Goal: Transaction & Acquisition: Purchase product/service

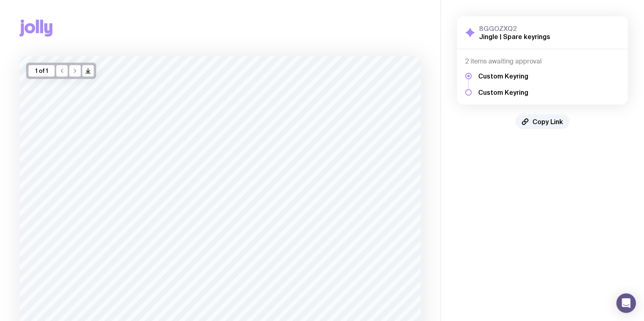
scroll to position [80, 0]
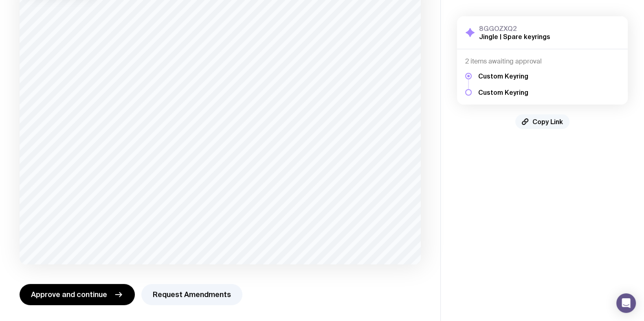
click at [551, 121] on span "Copy Link" at bounding box center [547, 122] width 31 height 8
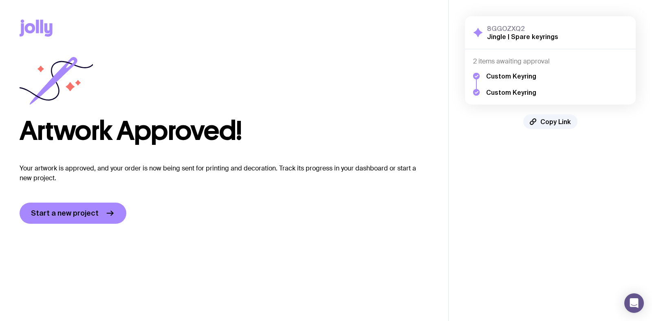
click at [500, 38] on h2 "Jingle | Spare keyrings" at bounding box center [522, 37] width 71 height 8
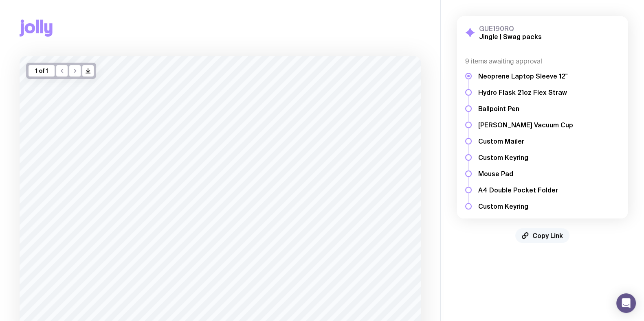
click at [533, 233] on span "Copy Link" at bounding box center [547, 236] width 31 height 8
click at [544, 268] on aside "GUE190RQ Jingle | Swag packs Show Details 9 items awaiting approval Neoprene La…" at bounding box center [542, 201] width 204 height 402
click at [542, 245] on div "GUE190RQ Jingle | Swag packs Show Details 9 items awaiting approval Neoprene La…" at bounding box center [542, 129] width 203 height 259
click at [543, 233] on span "Copy Link" at bounding box center [547, 236] width 31 height 8
drag, startPoint x: 202, startPoint y: 33, endPoint x: 154, endPoint y: 15, distance: 51.1
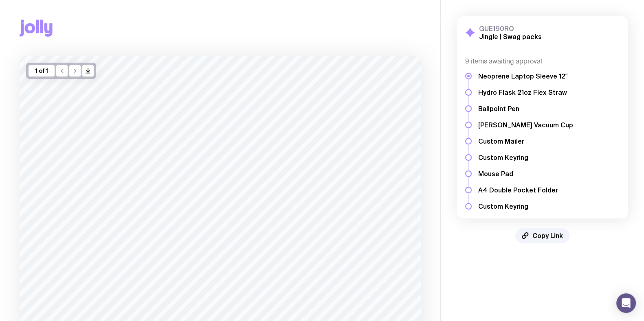
click at [202, 33] on div "Copy Link" at bounding box center [220, 28] width 401 height 56
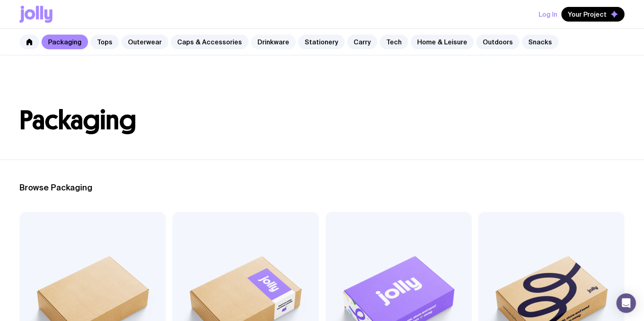
click at [269, 42] on link "Drinkware" at bounding box center [273, 42] width 45 height 15
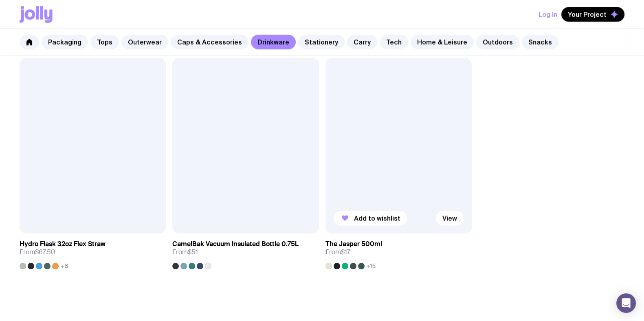
scroll to position [1325, 0]
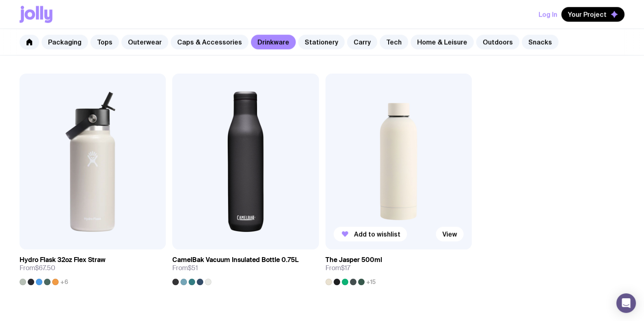
click at [385, 154] on img at bounding box center [398, 162] width 146 height 176
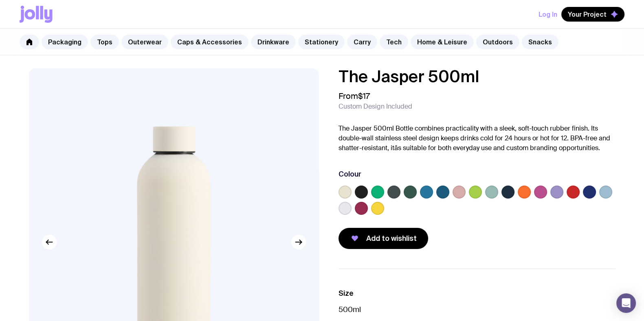
click at [362, 208] on label at bounding box center [361, 208] width 13 height 13
click at [0, 0] on input "radio" at bounding box center [0, 0] width 0 height 0
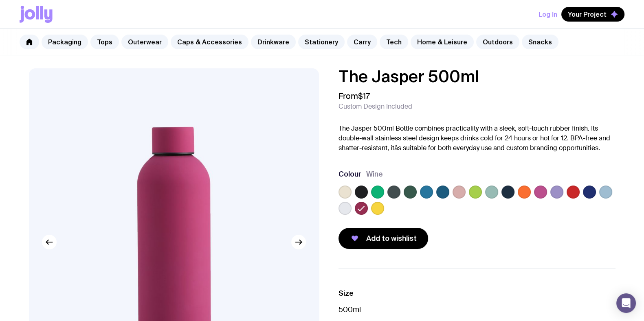
click at [576, 190] on label at bounding box center [572, 192] width 13 height 13
click at [0, 0] on input "radio" at bounding box center [0, 0] width 0 height 0
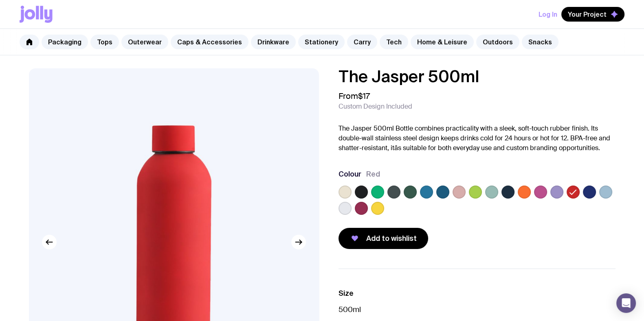
click at [542, 191] on label at bounding box center [540, 192] width 13 height 13
click at [0, 0] on input "radio" at bounding box center [0, 0] width 0 height 0
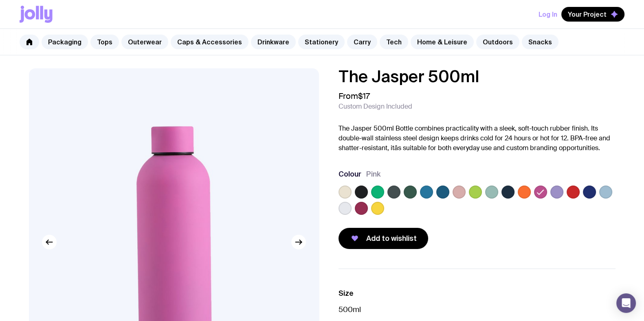
scroll to position [50, 0]
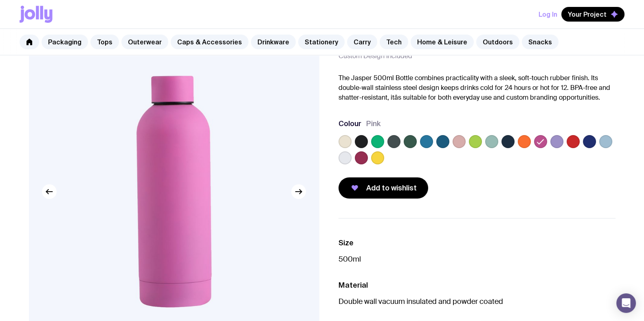
click at [364, 156] on label at bounding box center [361, 157] width 13 height 13
click at [0, 0] on input "radio" at bounding box center [0, 0] width 0 height 0
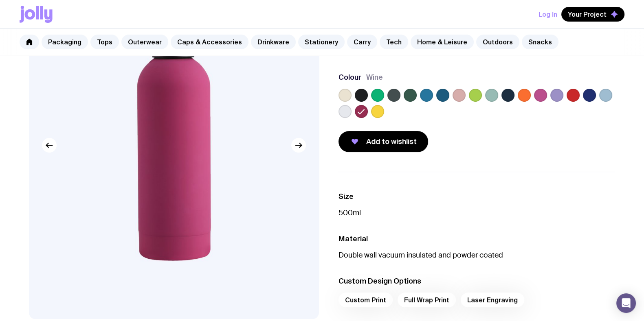
scroll to position [101, 0]
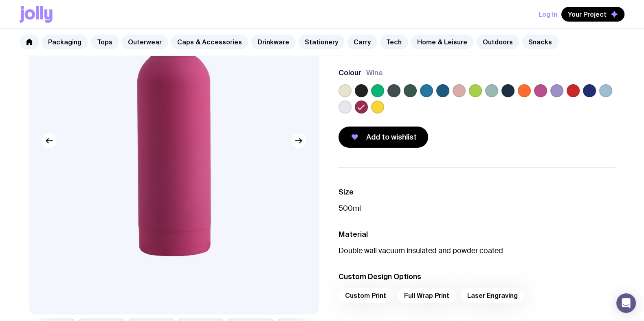
click at [445, 107] on div at bounding box center [476, 100] width 277 height 33
click at [359, 90] on label at bounding box center [361, 90] width 13 height 13
click at [0, 0] on input "radio" at bounding box center [0, 0] width 0 height 0
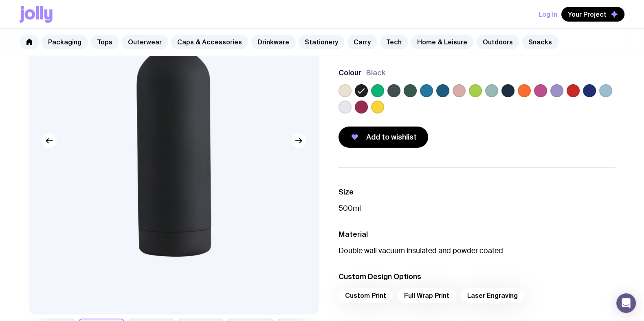
click at [362, 103] on label at bounding box center [361, 107] width 13 height 13
click at [0, 0] on input "radio" at bounding box center [0, 0] width 0 height 0
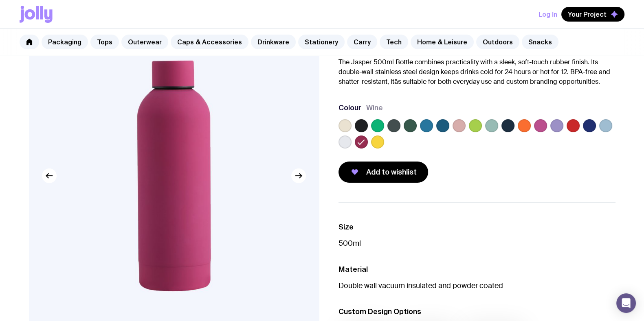
scroll to position [50, 0]
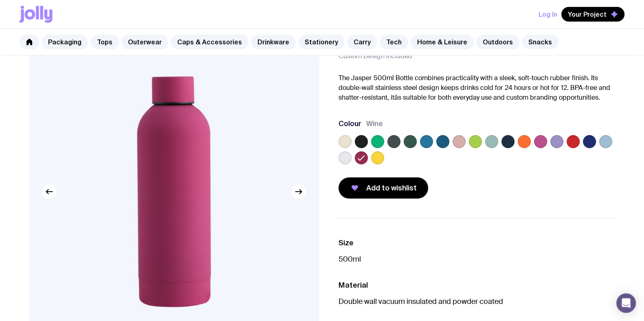
click at [538, 141] on label at bounding box center [540, 141] width 13 height 13
click at [0, 0] on input "radio" at bounding box center [0, 0] width 0 height 0
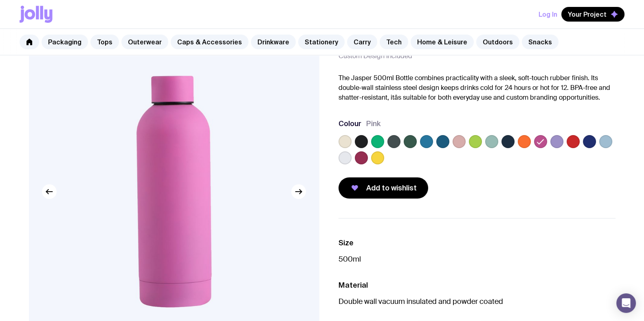
click at [570, 139] on label at bounding box center [572, 141] width 13 height 13
click at [0, 0] on input "radio" at bounding box center [0, 0] width 0 height 0
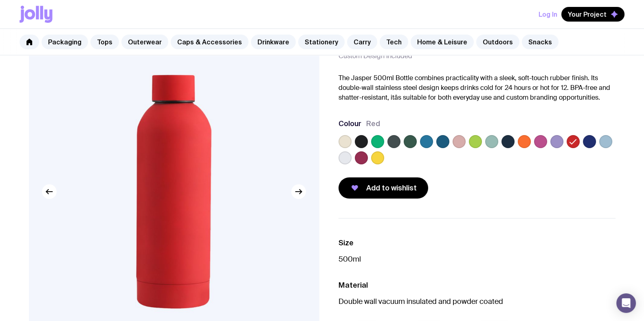
click at [358, 154] on label at bounding box center [361, 157] width 13 height 13
click at [0, 0] on input "radio" at bounding box center [0, 0] width 0 height 0
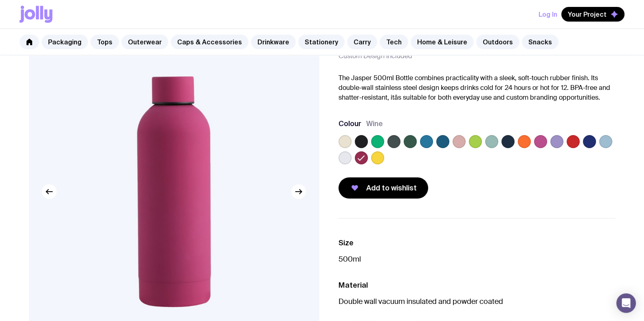
click at [546, 162] on div at bounding box center [476, 151] width 277 height 33
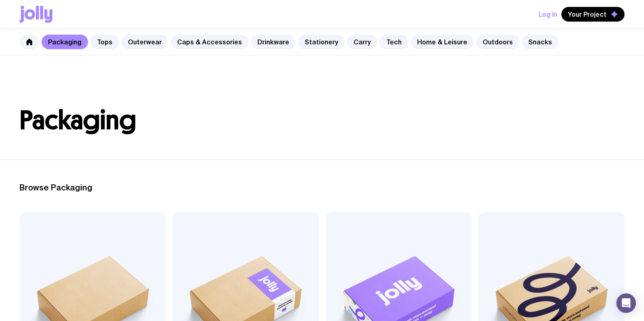
click at [152, 33] on div "Packaging Tops Outerwear Caps & Accessories Drinkware Stationery Carry Tech Hom…" at bounding box center [322, 42] width 644 height 26
click at [118, 38] on div "Packaging Tops Outerwear Caps & Accessories Drinkware Stationery Carry Tech Hom…" at bounding box center [322, 42] width 644 height 26
click at [171, 39] on link "Caps & Accessories" at bounding box center [210, 42] width 78 height 15
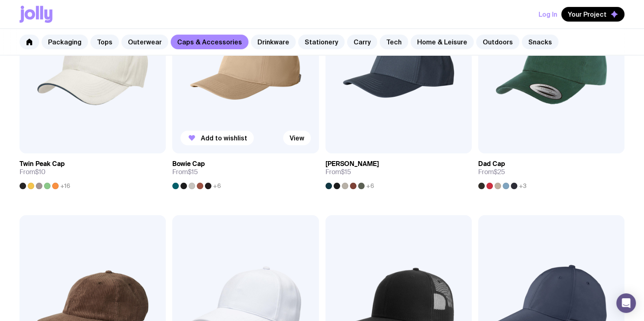
scroll to position [203, 0]
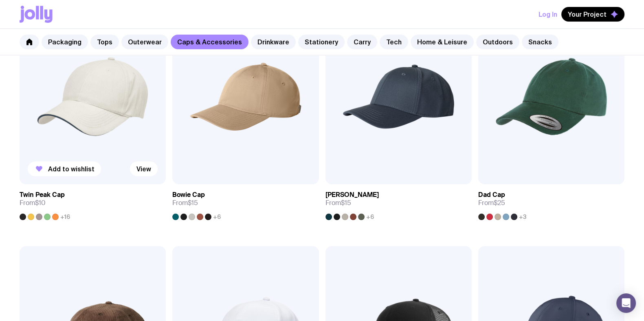
click at [111, 117] on img at bounding box center [93, 97] width 146 height 176
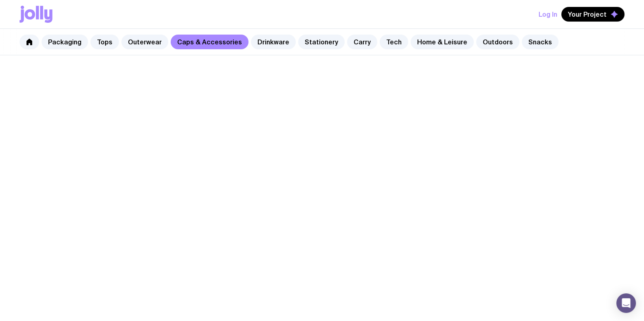
scroll to position [203, 0]
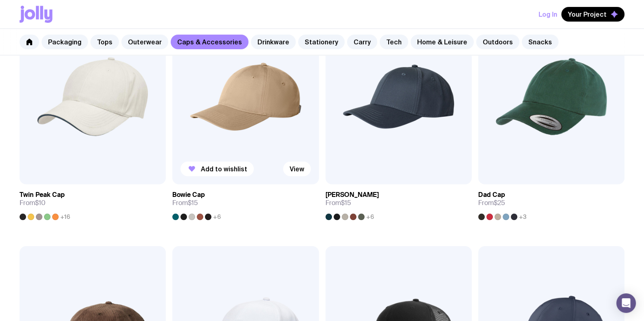
click at [278, 96] on img at bounding box center [245, 97] width 146 height 176
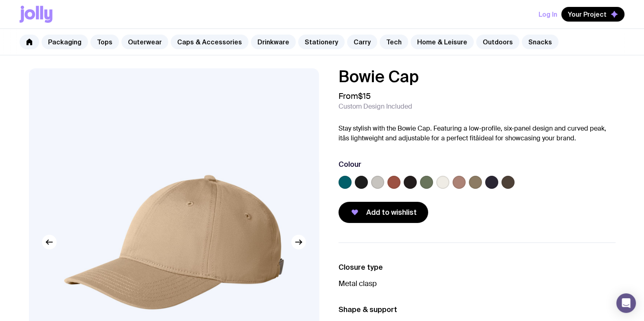
click at [388, 186] on div at bounding box center [393, 182] width 13 height 13
click at [392, 181] on label at bounding box center [393, 182] width 13 height 13
click at [0, 0] on input "radio" at bounding box center [0, 0] width 0 height 0
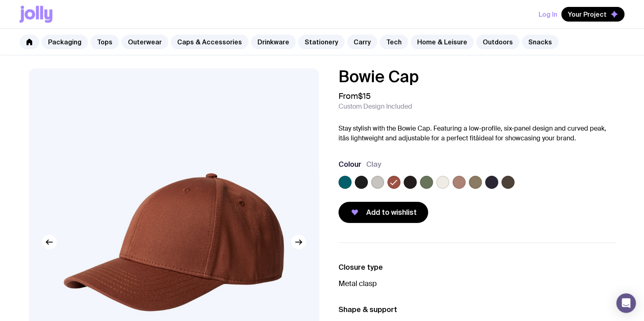
click at [499, 180] on div at bounding box center [476, 184] width 277 height 16
click at [488, 181] on label at bounding box center [491, 182] width 13 height 13
click at [0, 0] on input "radio" at bounding box center [0, 0] width 0 height 0
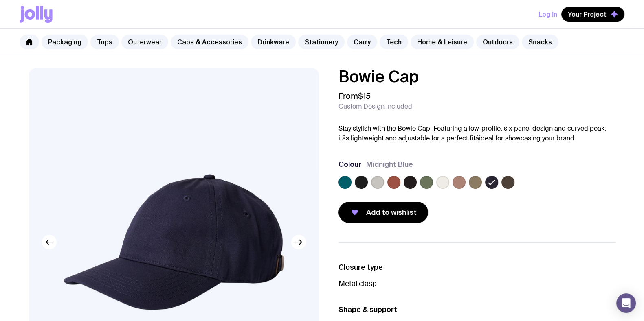
click at [511, 184] on label at bounding box center [507, 182] width 13 height 13
click at [0, 0] on input "radio" at bounding box center [0, 0] width 0 height 0
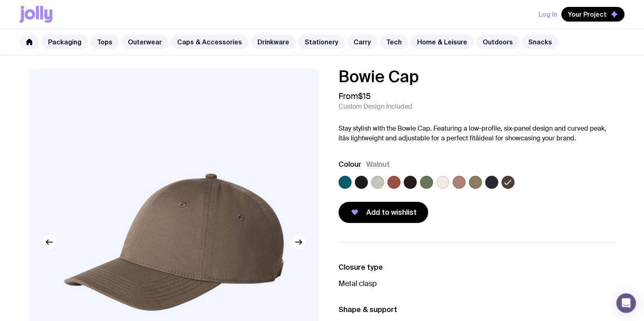
click at [344, 180] on label at bounding box center [344, 182] width 13 height 13
click at [0, 0] on input "radio" at bounding box center [0, 0] width 0 height 0
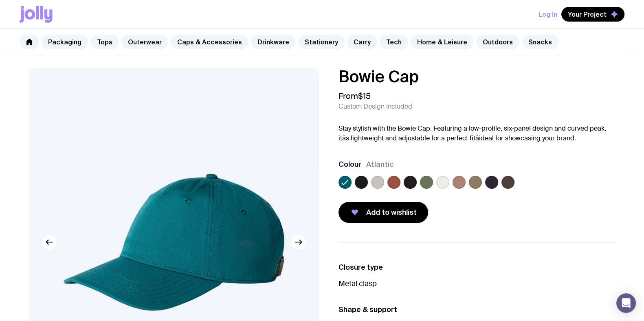
click at [464, 206] on div "Add to wishlist" at bounding box center [476, 212] width 277 height 21
click at [481, 198] on div "Bowie Cap From $15 Custom Design Included Stay stylish with the Bowie Cap. Feat…" at bounding box center [476, 145] width 277 height 155
click at [494, 181] on label at bounding box center [491, 182] width 13 height 13
click at [0, 0] on input "radio" at bounding box center [0, 0] width 0 height 0
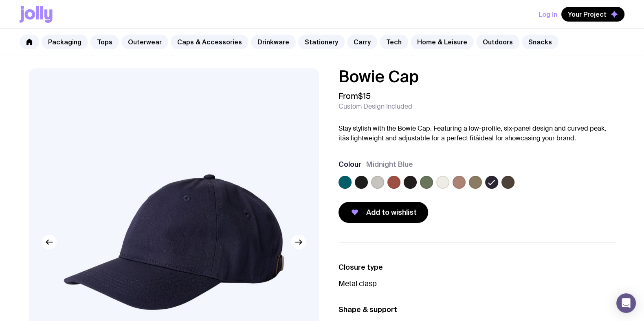
click at [352, 182] on div at bounding box center [476, 184] width 277 height 16
click at [476, 180] on label at bounding box center [475, 182] width 13 height 13
click at [0, 0] on input "radio" at bounding box center [0, 0] width 0 height 0
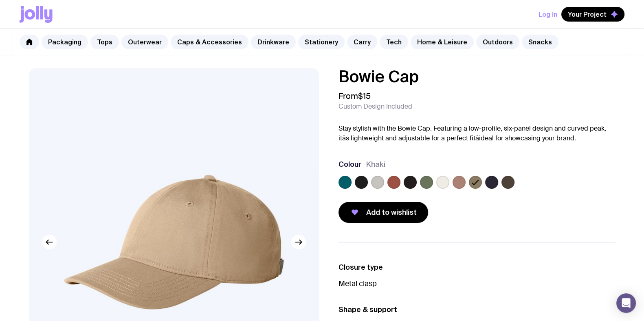
click at [493, 180] on label at bounding box center [491, 182] width 13 height 13
click at [0, 0] on input "radio" at bounding box center [0, 0] width 0 height 0
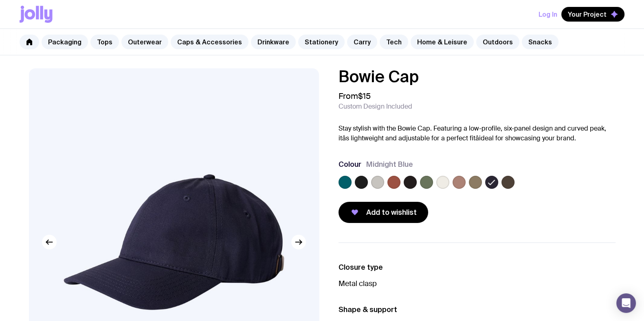
click at [350, 183] on label at bounding box center [344, 182] width 13 height 13
click at [0, 0] on input "radio" at bounding box center [0, 0] width 0 height 0
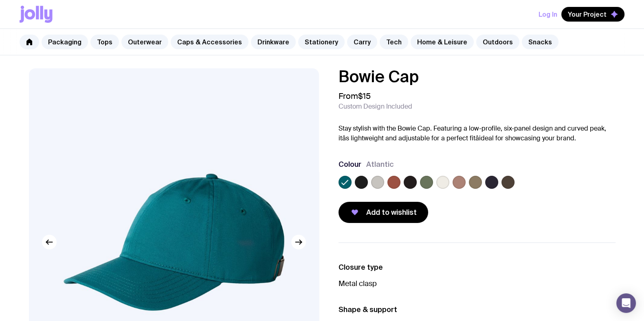
click at [483, 186] on div at bounding box center [476, 184] width 277 height 16
click at [490, 185] on label at bounding box center [491, 182] width 13 height 13
click at [0, 0] on input "radio" at bounding box center [0, 0] width 0 height 0
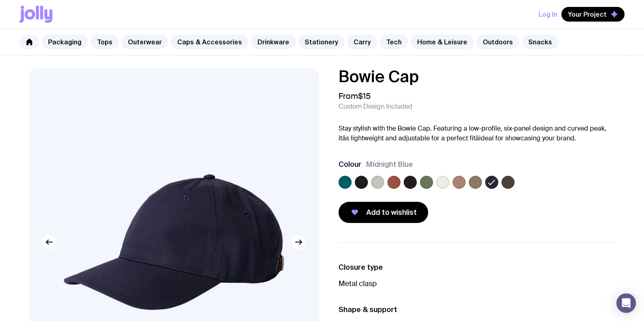
click at [348, 180] on label at bounding box center [344, 182] width 13 height 13
click at [0, 0] on input "radio" at bounding box center [0, 0] width 0 height 0
